Goal: Task Accomplishment & Management: Complete application form

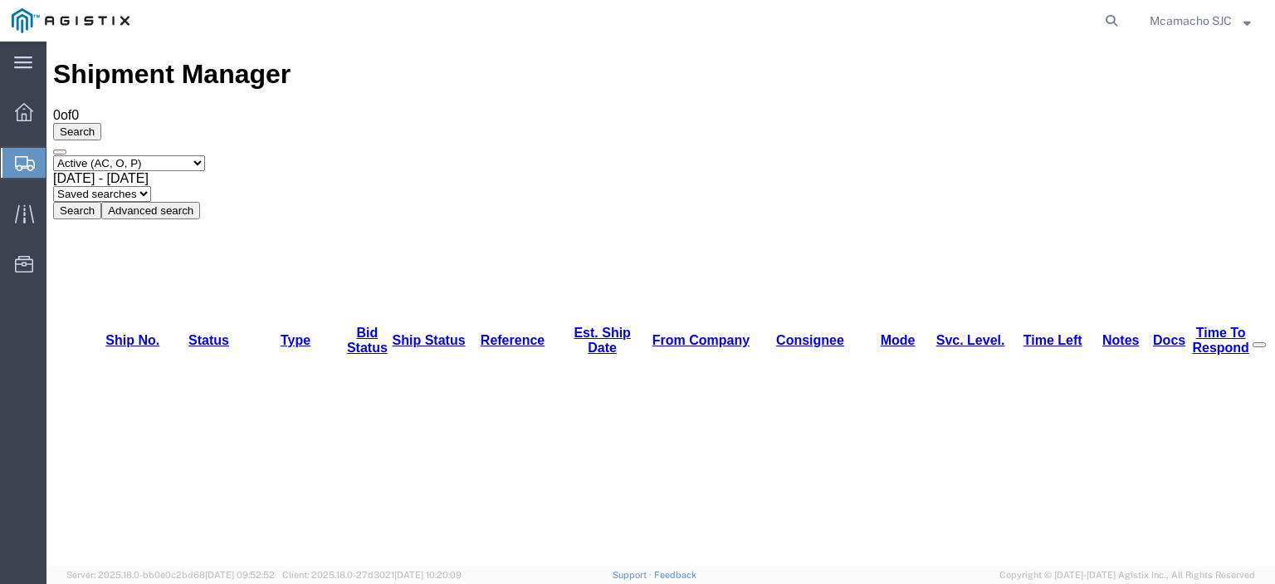
click at [113, 155] on select "Select status Active (AC, O, P) All Approved Awaiting Confirmation (AC) Booked …" at bounding box center [129, 163] width 152 height 16
select select "ALL"
click at [53, 155] on select "Select status Active (AC, O, P) All Approved Awaiting Confirmation (AC) Booked …" at bounding box center [129, 163] width 152 height 16
click at [101, 202] on button "Search" at bounding box center [77, 210] width 48 height 17
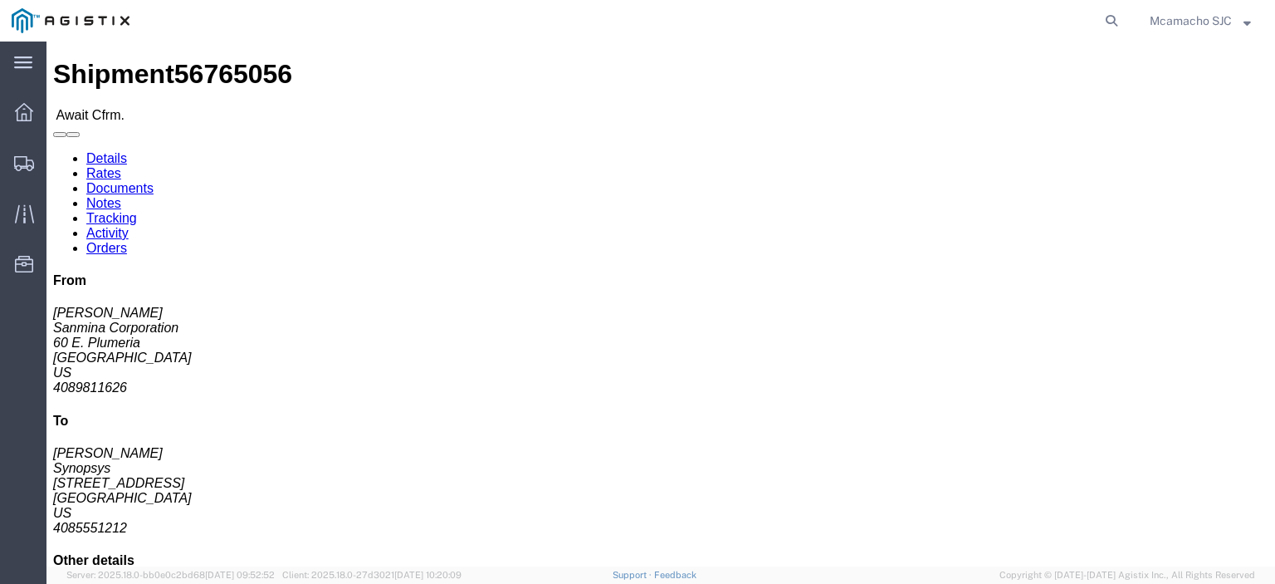
click link "Confirm"
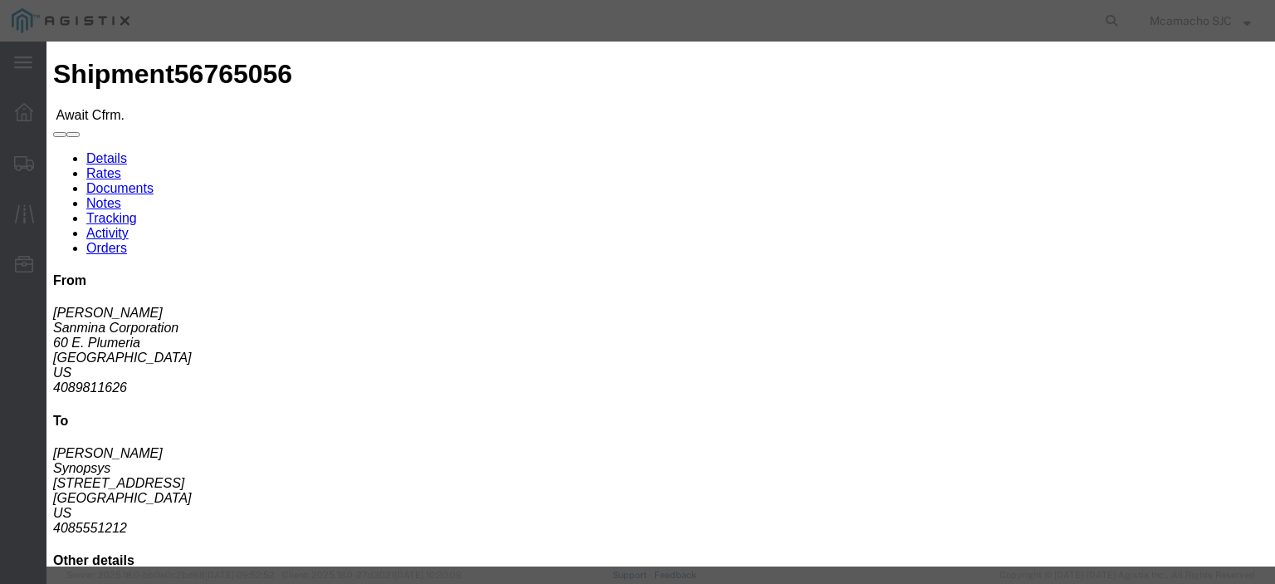
click input "text"
paste input "1000986895"
type input "1000986895"
type input "[PERSON_NAME]"
type input "4084571280"
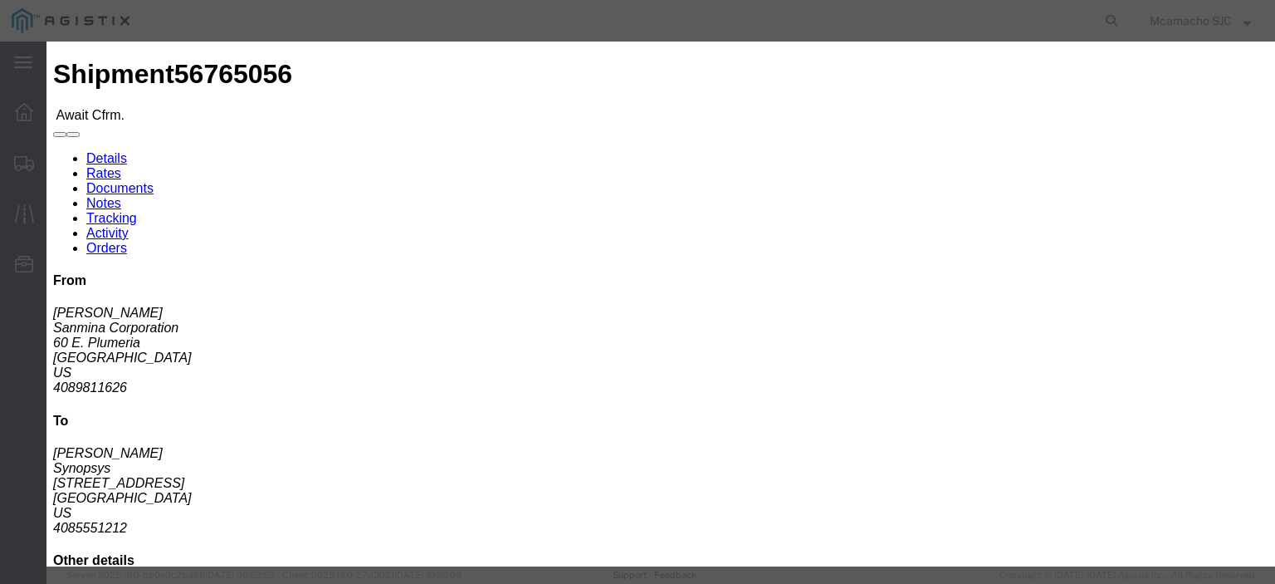
click select "Select Midnight 1 am 2 am 3 am 4 am 5 am 6 am 7 am 8 am 9 am 10 am 11 am 12 Noo…"
select select "1400"
click select "Select Midnight 1 am 2 am 3 am 4 am 5 am 6 am 7 am 8 am 9 am 10 am 11 am 12 Noo…"
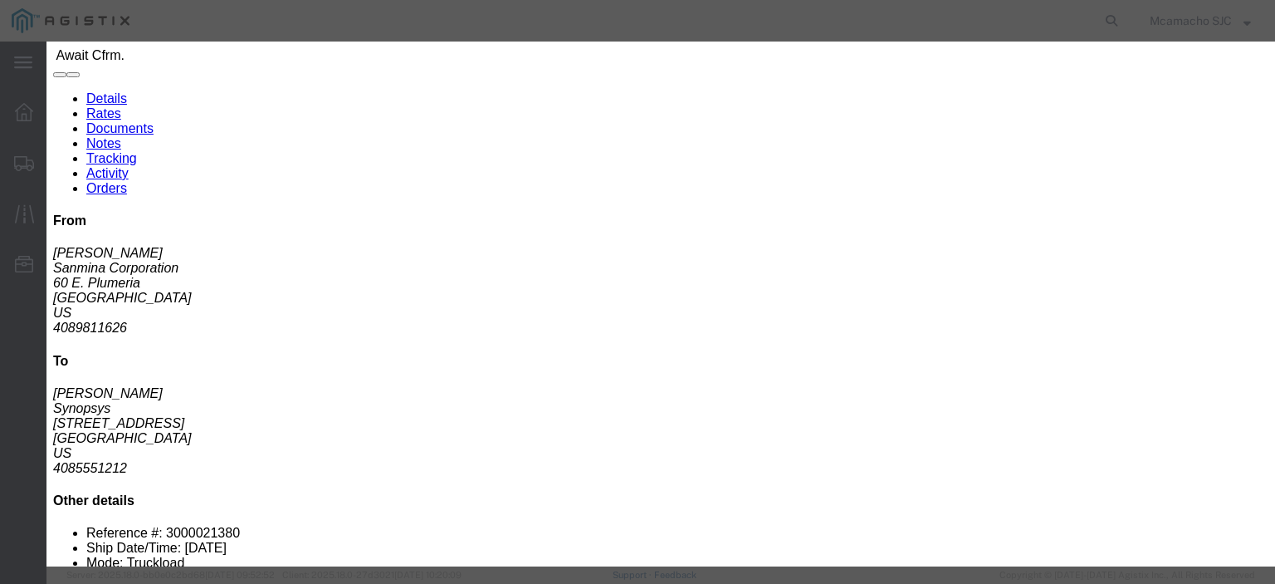
scroll to position [166, 0]
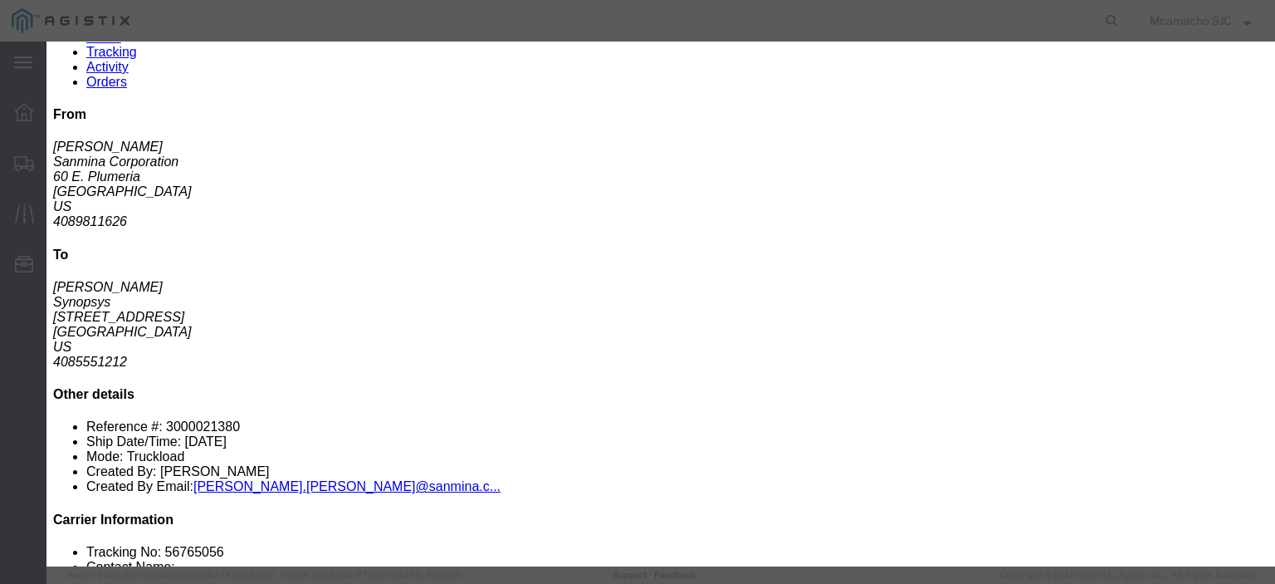
click input "[DATE]"
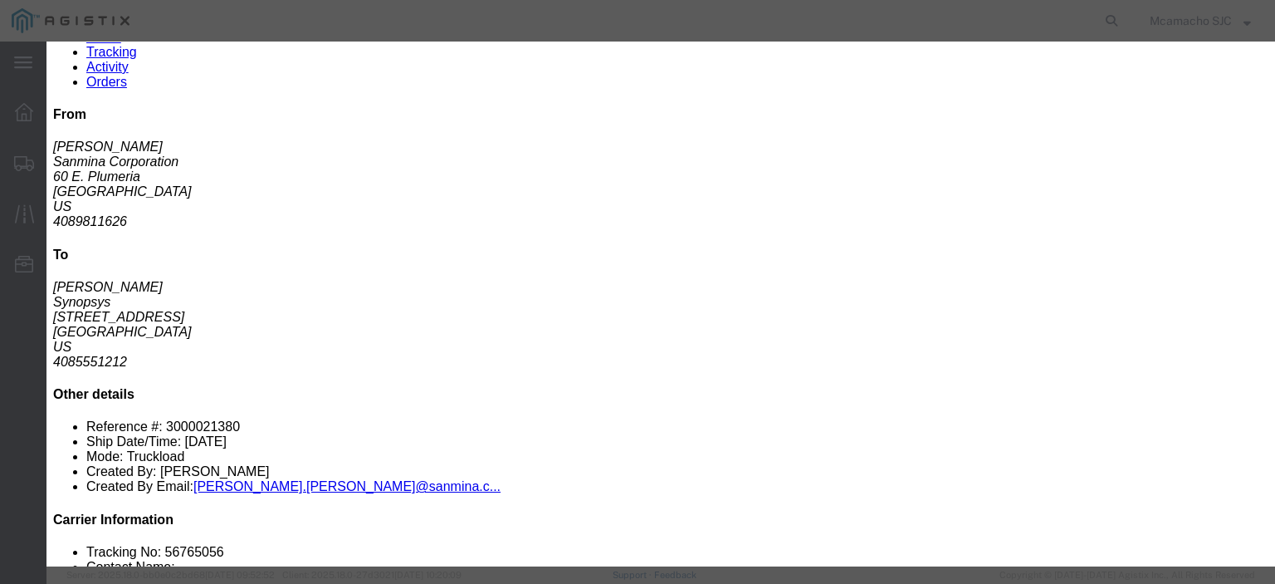
click input "[DATE]"
type input "[DATE]"
click select "Select Midnight 1 am 2 am 3 am 4 am 5 am 6 am 7 am 8 am 9 am 10 am 11 am 12 Noo…"
select select "1600"
click select "Select Midnight 1 am 2 am 3 am 4 am 5 am 6 am 7 am 8 am 9 am 10 am 11 am 12 Noo…"
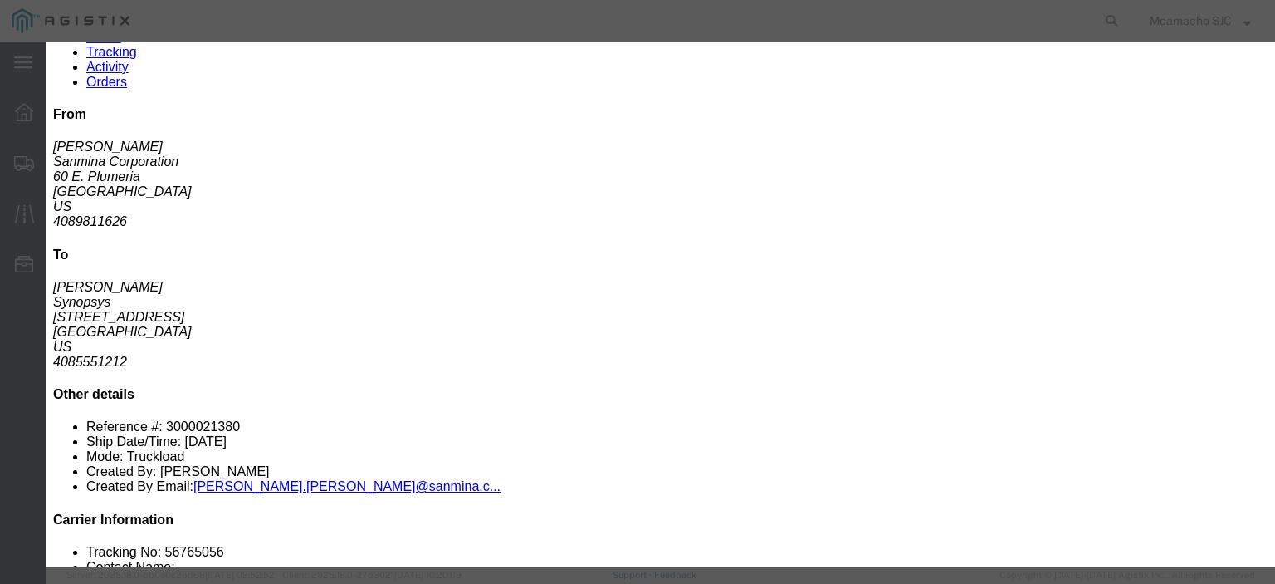
click div "Confirmation Details Use my profile Bill of Lading Number 1000986895 Person Mon…"
click button "Submit"
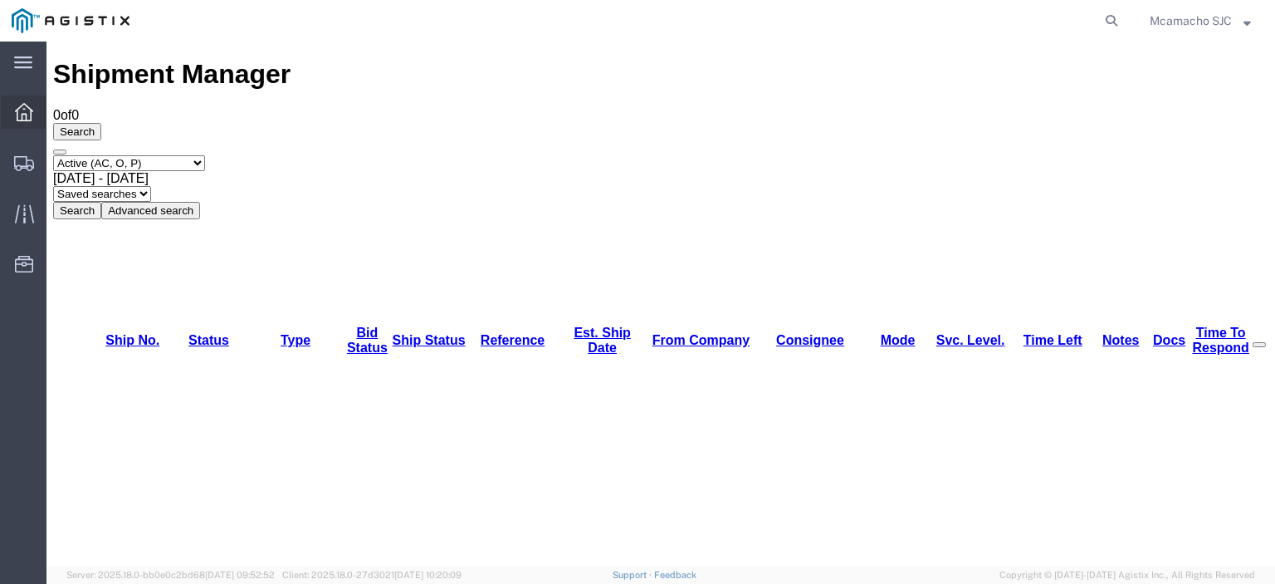
click at [57, 119] on span "Dashboard" at bounding box center [52, 111] width 12 height 33
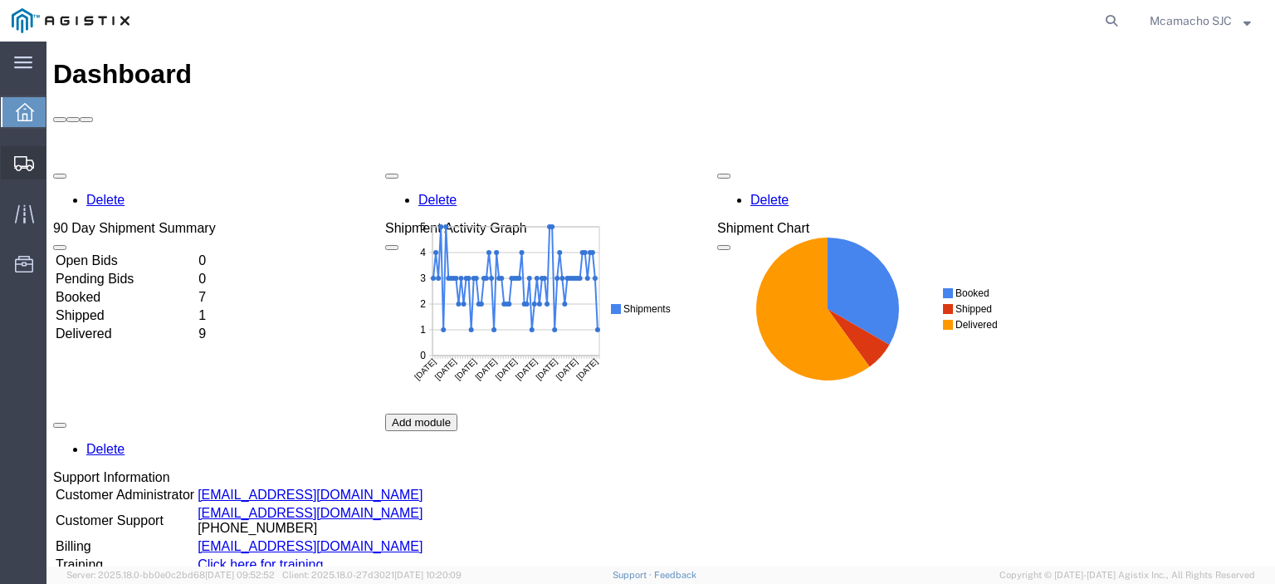
click at [29, 164] on icon at bounding box center [24, 163] width 20 height 15
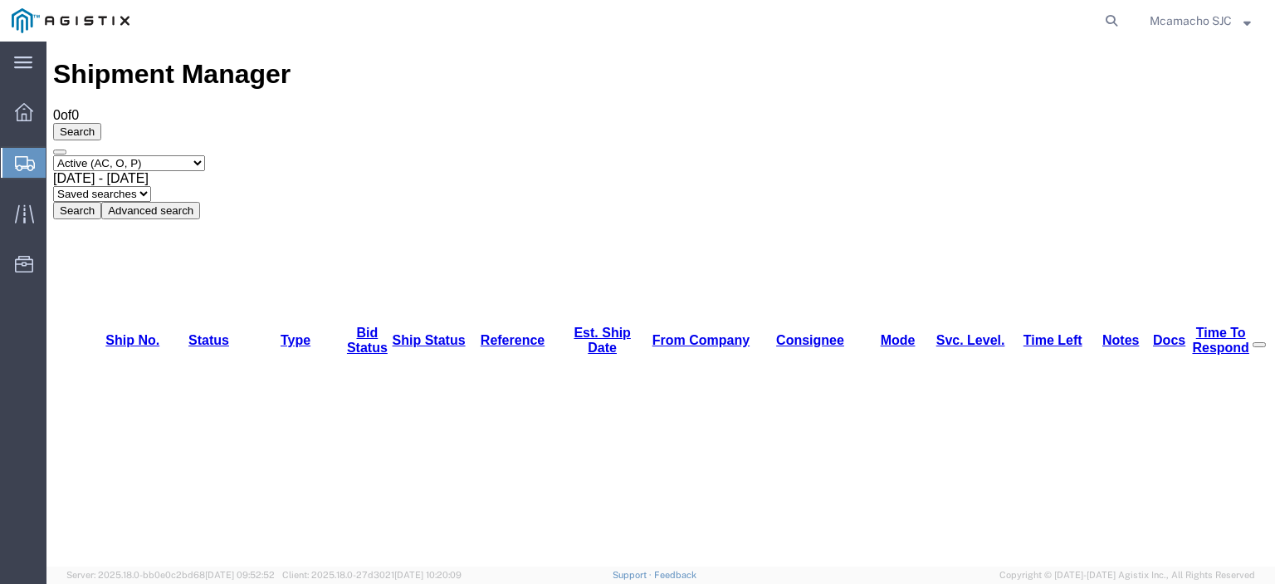
click at [134, 155] on select "Select status Active (AC, O, P) All Approved Awaiting Confirmation (AC) Booked …" at bounding box center [129, 163] width 152 height 16
select select "BOOK"
click at [53, 155] on select "Select status Active (AC, O, P) All Approved Awaiting Confirmation (AC) Booked …" at bounding box center [129, 163] width 152 height 16
click at [101, 202] on button "Search" at bounding box center [77, 210] width 48 height 17
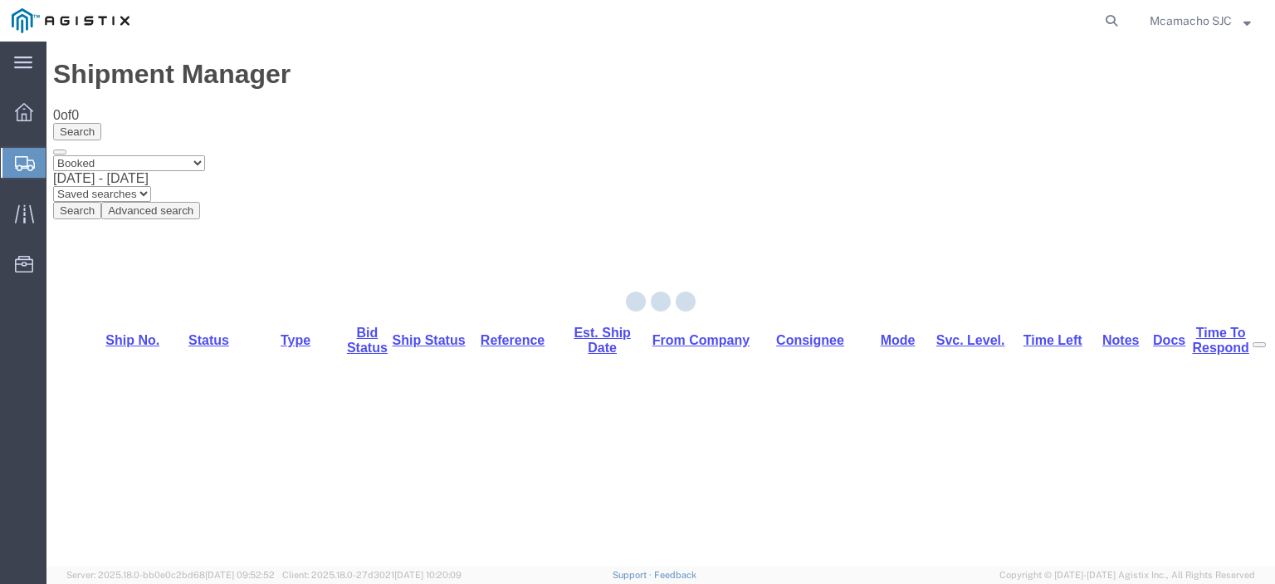
click at [566, 114] on div at bounding box center [660, 304] width 1229 height 525
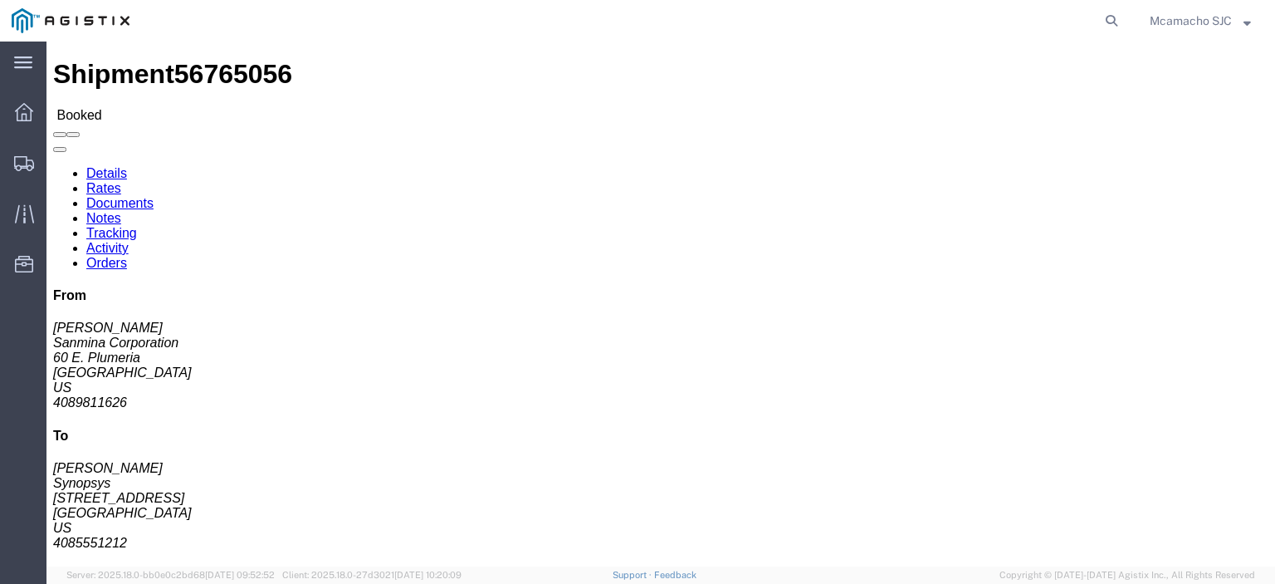
click link "Documents"
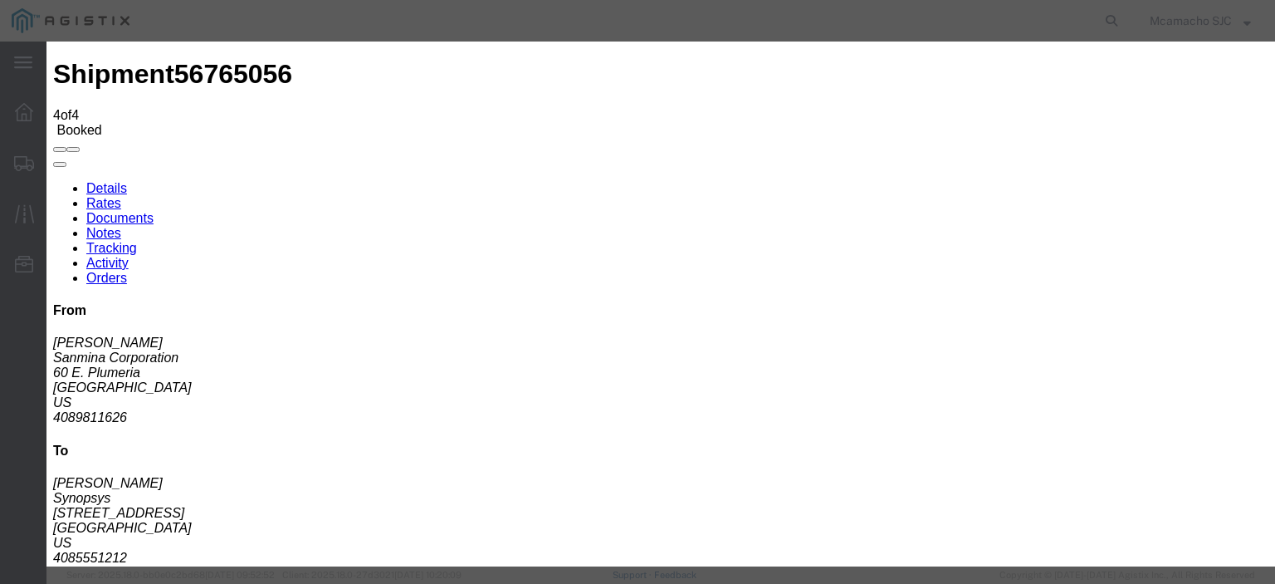
type input "C:\fakepath\1000986895.pdf"
type input "AIRGROUP"
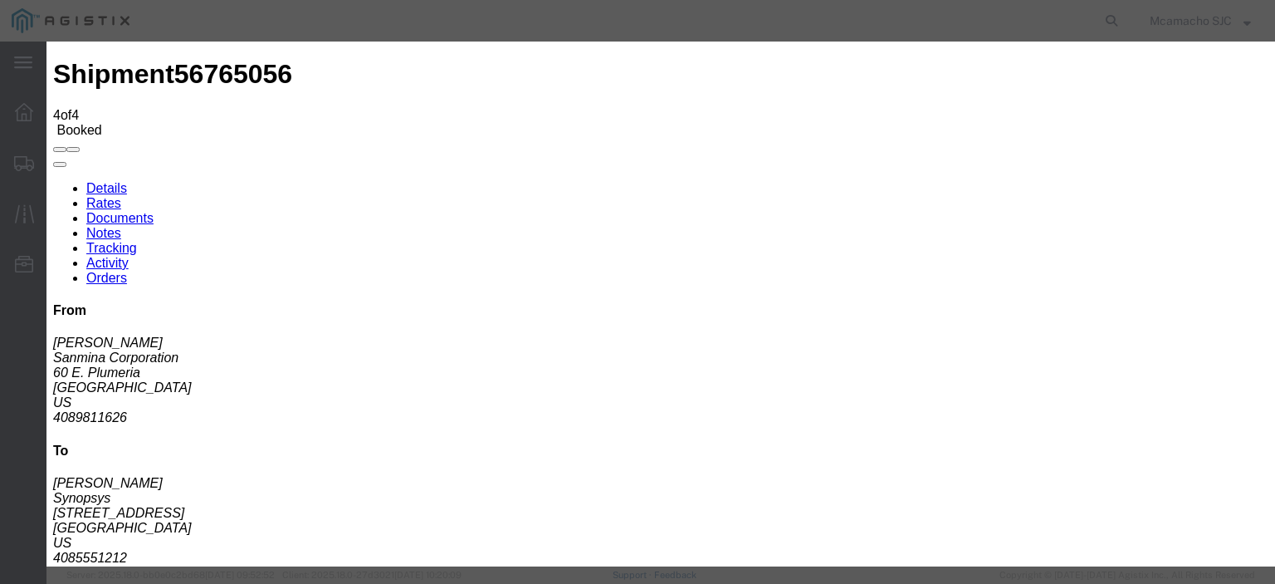
type input "HAWB"
select select "BILL_OF_LADING"
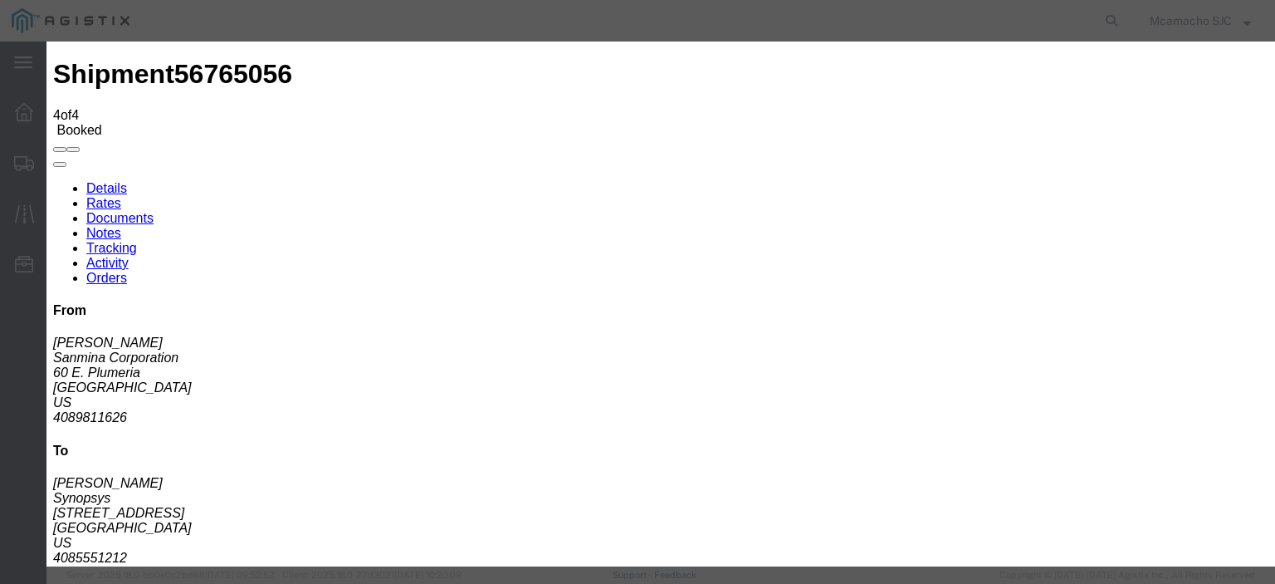
select select
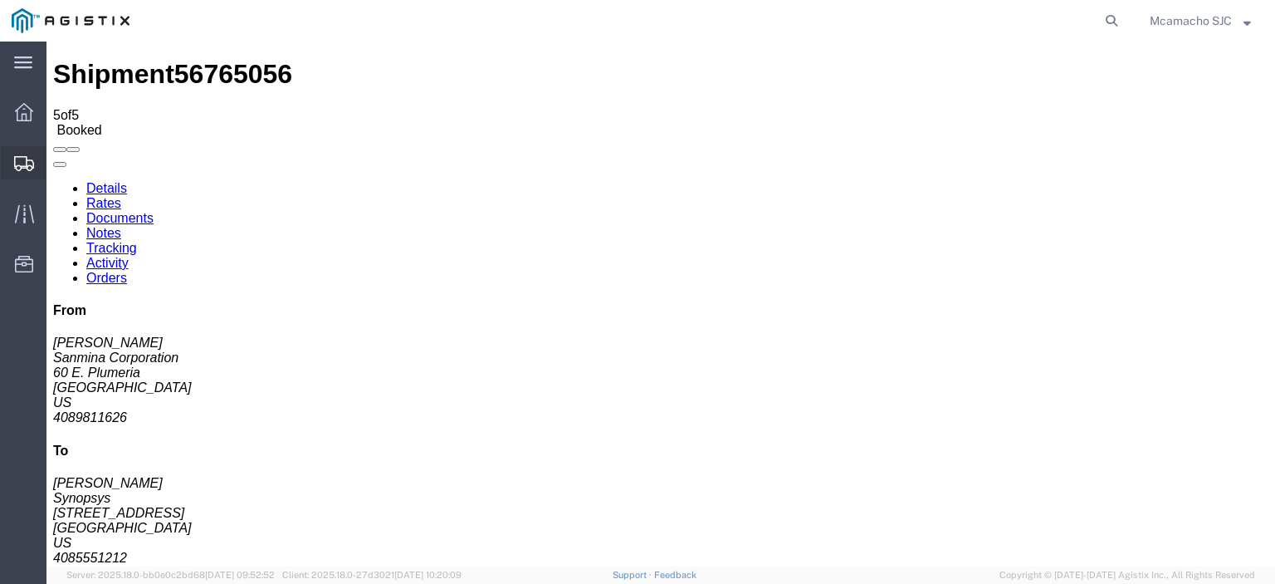
click at [54, 162] on span "Shipments" at bounding box center [52, 162] width 12 height 33
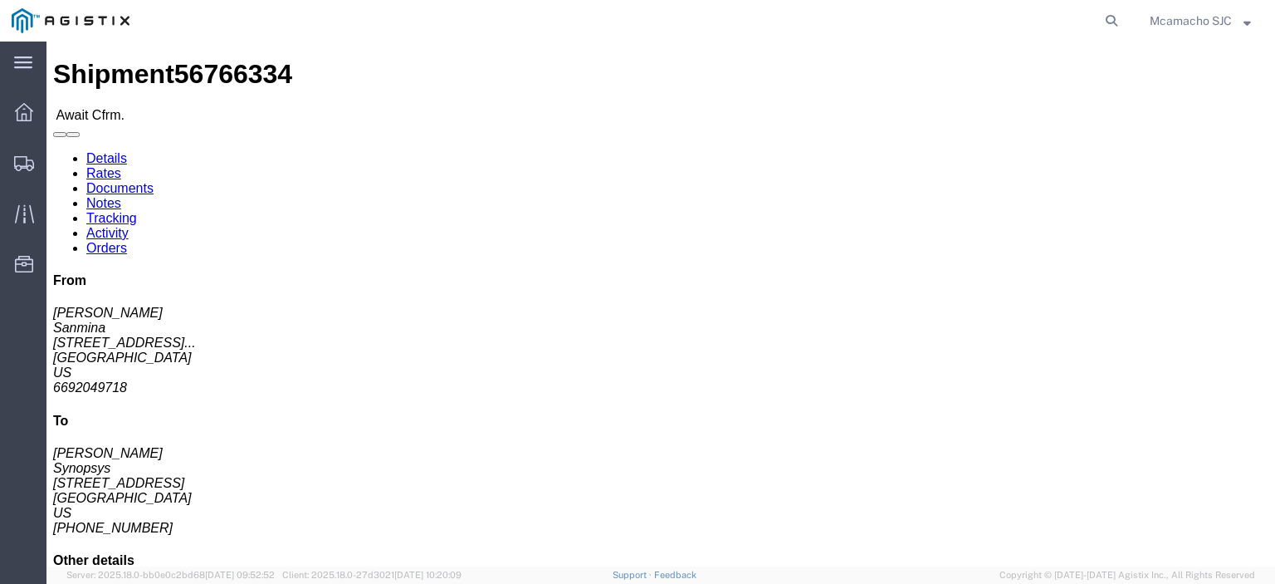
click link "Confirm"
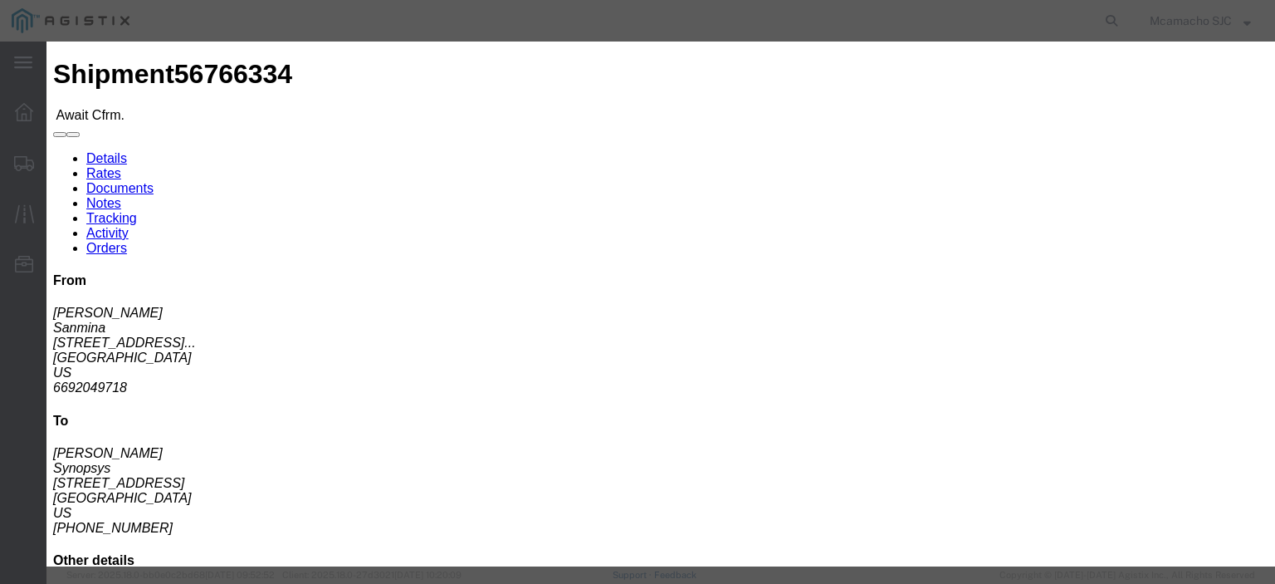
click input "text"
paste input "1000986905"
type input "1000986905"
type input "[PERSON_NAME]"
type input "4084571280"
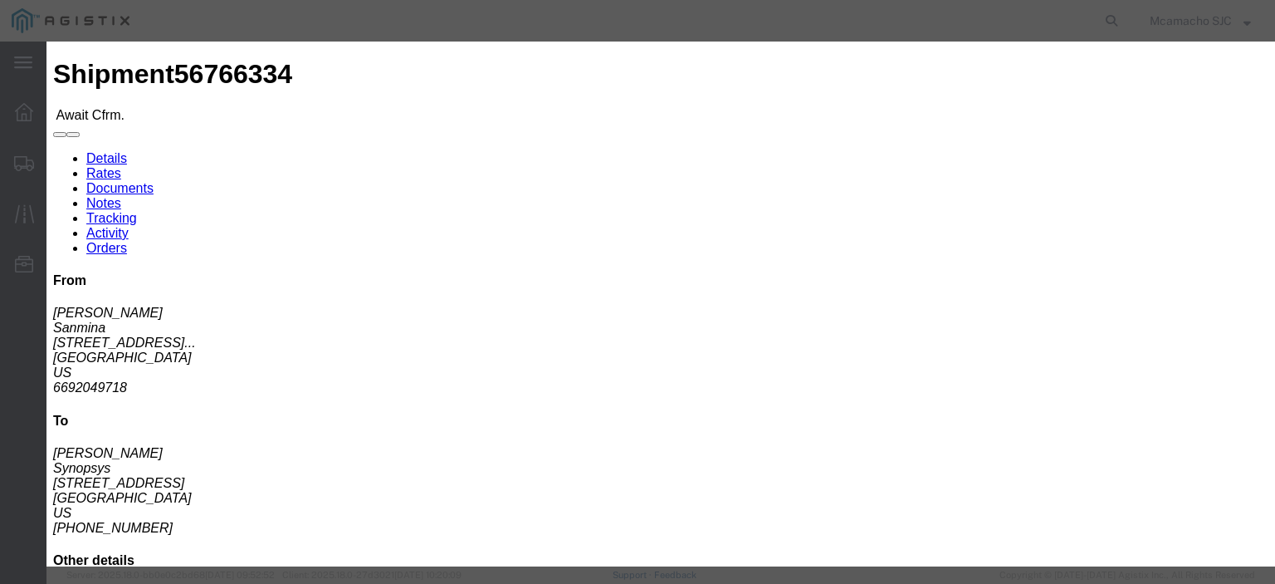
click select "Select Midnight 1 am 2 am 3 am 4 am 5 am 6 am 7 am 8 am 9 am 10 am 11 am 12 Noo…"
select select "1400"
click select "Select Midnight 1 am 2 am 3 am 4 am 5 am 6 am 7 am 8 am 9 am 10 am 11 am 12 Noo…"
click div "Confirmation Details Use my profile Bill of Lading Number 1000986905 Person Mon…"
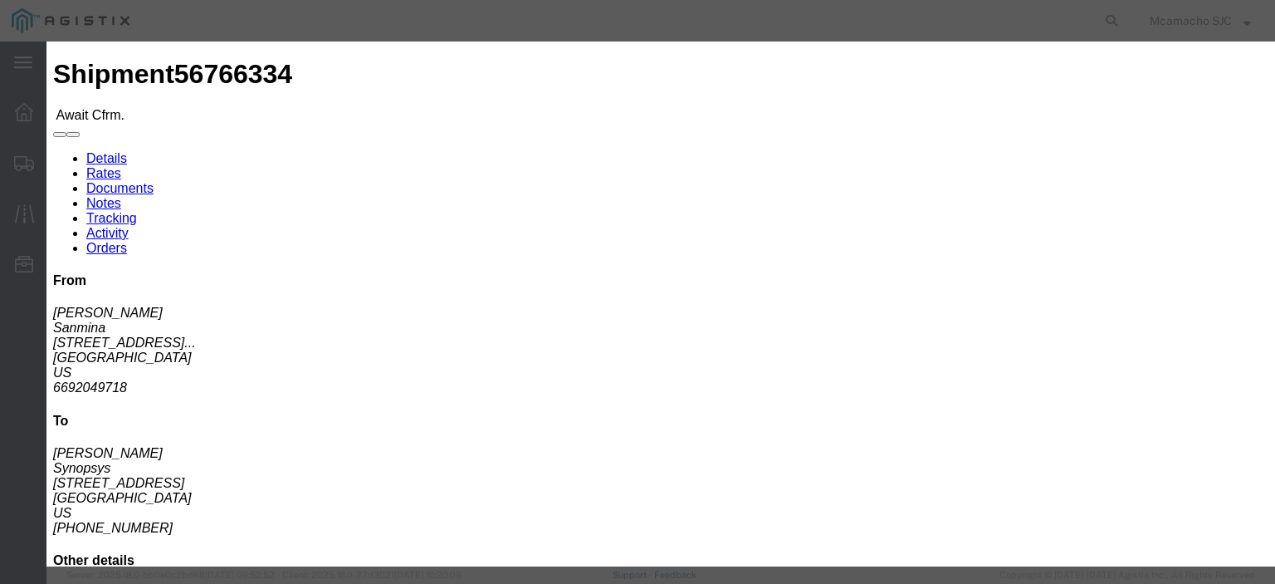
click input "[DATE]"
click td "9"
type input "[DATE]"
click select "Select Midnight 1 am 2 am 3 am 4 am 5 am 6 am 7 am 8 am 9 am 10 am 11 am 12 Noo…"
select select "1600"
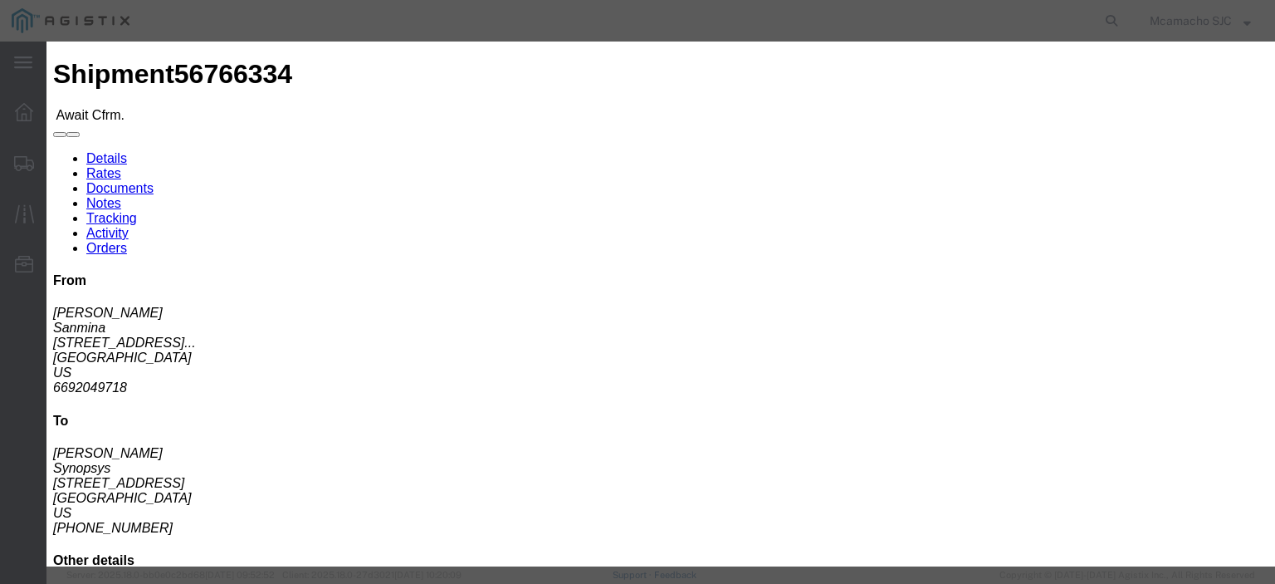
click select "Select Midnight 1 am 2 am 3 am 4 am 5 am 6 am 7 am 8 am 9 am 10 am 11 am 12 Noo…"
drag, startPoint x: 643, startPoint y: 289, endPoint x: 776, endPoint y: 382, distance: 161.5
click div "Confirmation Details Use my profile Bill of Lading Number 1000986905 Person Mon…"
click button "Submit"
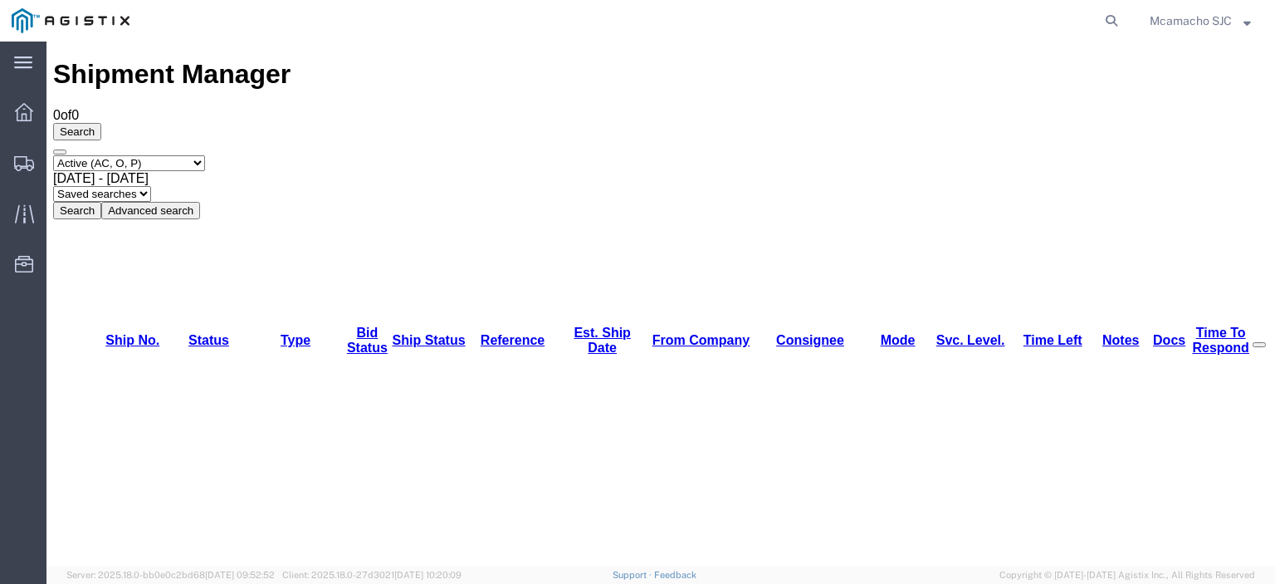
click at [100, 155] on select "Select status Active (AC, O, P) All Approved Awaiting Confirmation (AC) Booked …" at bounding box center [129, 163] width 152 height 16
select select "BOOK"
click at [53, 155] on select "Select status Active (AC, O, P) All Approved Awaiting Confirmation (AC) Booked …" at bounding box center [129, 163] width 152 height 16
click at [101, 202] on button "Search" at bounding box center [77, 210] width 48 height 17
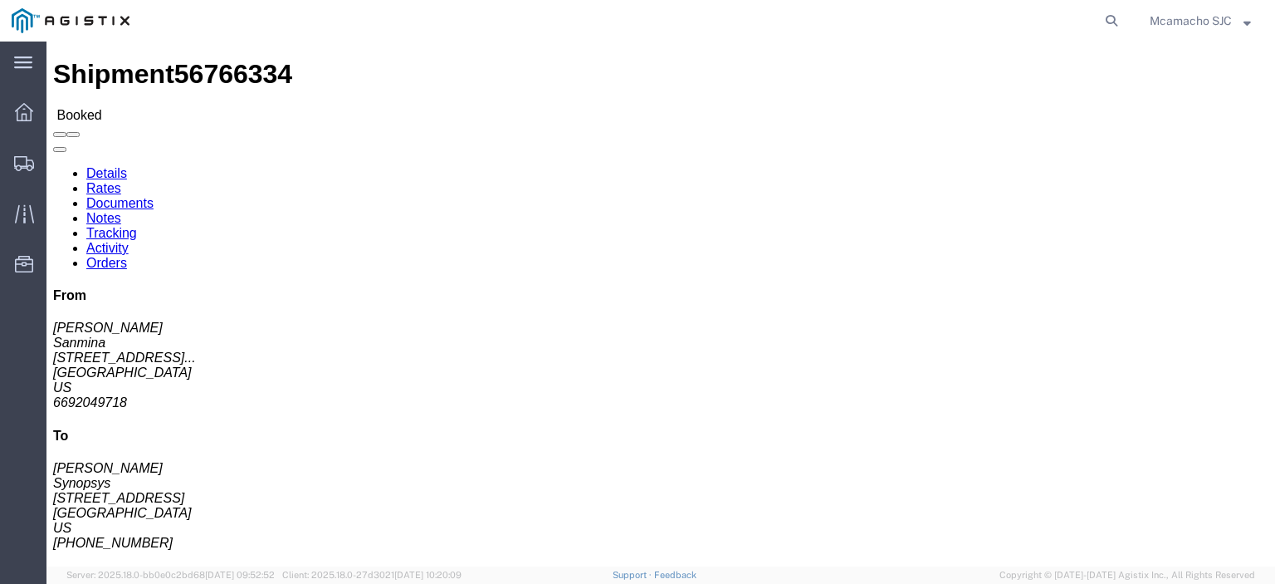
click link "Documents"
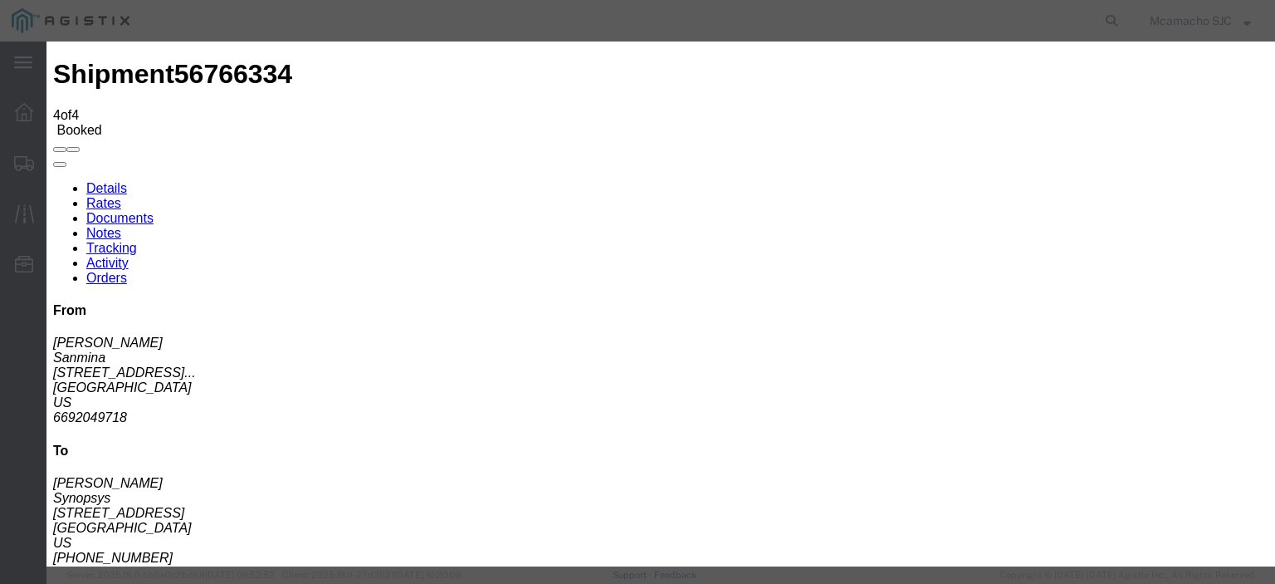
type input "C:\fakepath\1000986905.pdf"
type input "AIRGROUP"
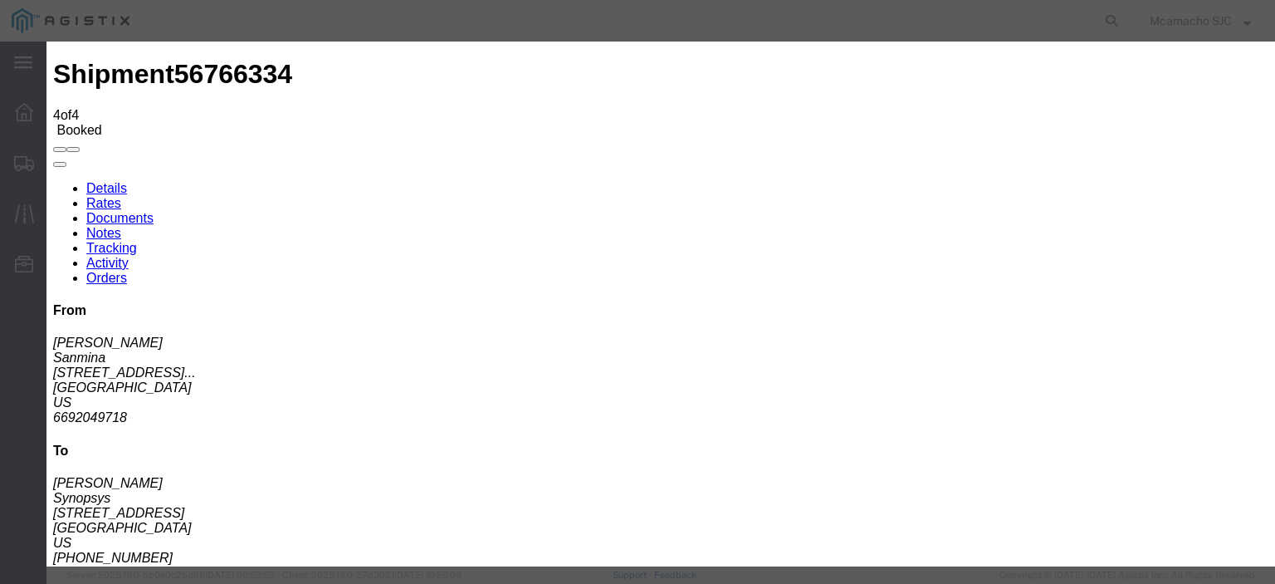
type input "HAWB"
select select "BILL_OF_LADING"
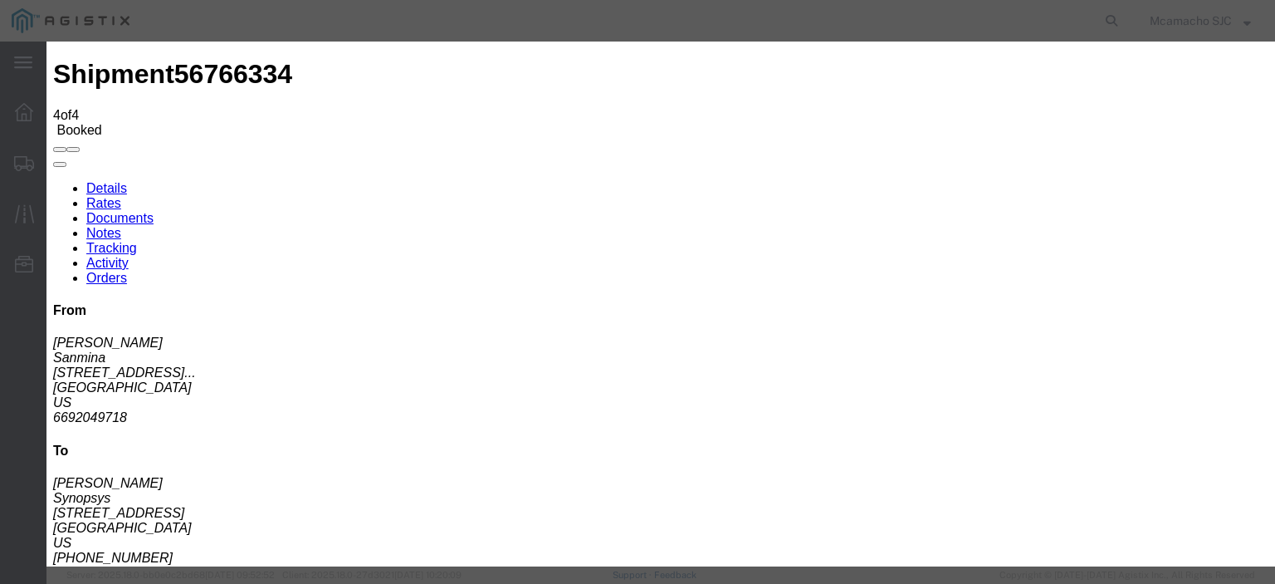
select select
